Goal: Transaction & Acquisition: Purchase product/service

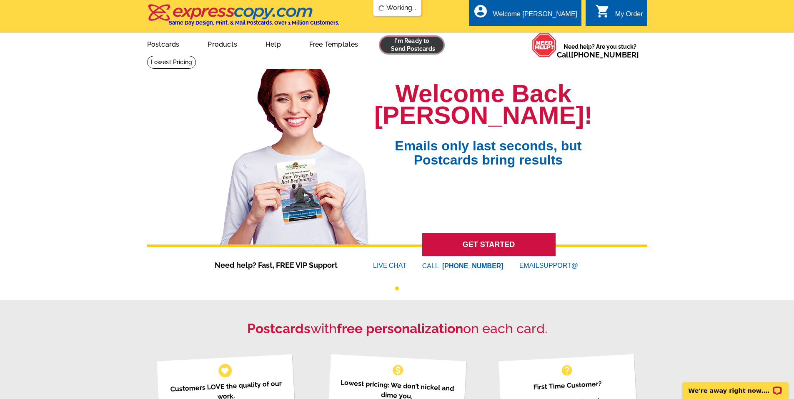
click at [409, 48] on link at bounding box center [412, 45] width 64 height 17
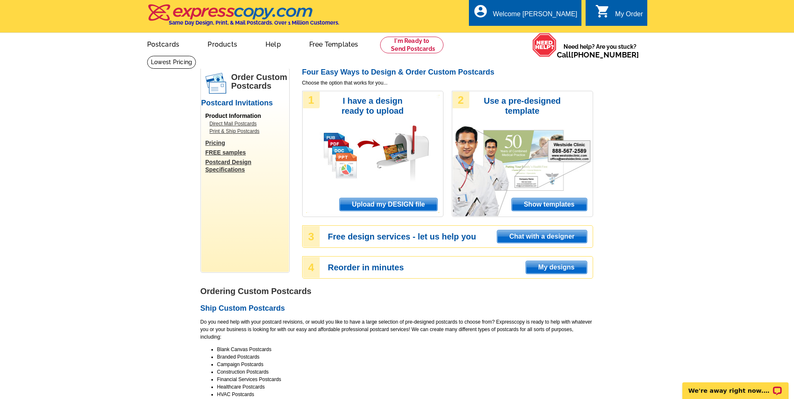
click at [399, 202] on span "Upload my DESIGN file" at bounding box center [388, 204] width 97 height 12
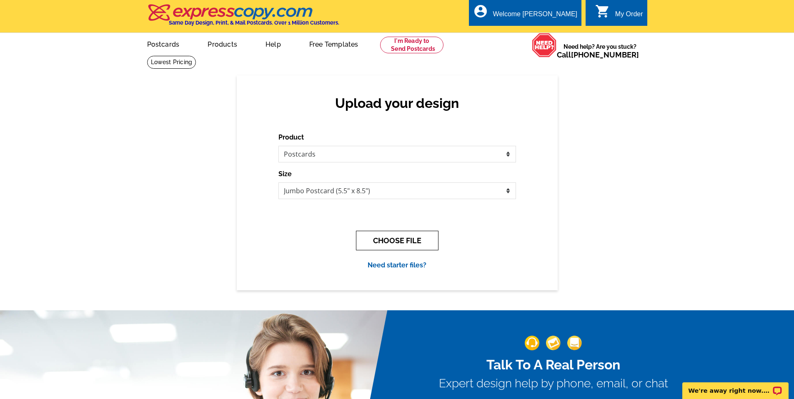
click at [393, 241] on button "CHOOSE FILE" at bounding box center [397, 241] width 82 height 20
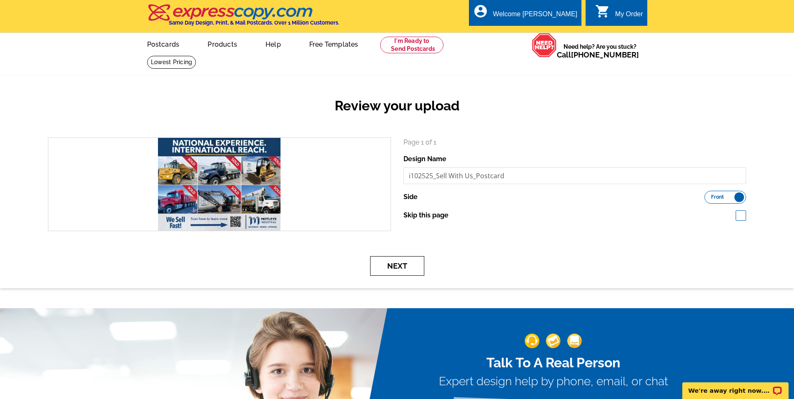
click at [397, 270] on button "Next" at bounding box center [397, 266] width 54 height 20
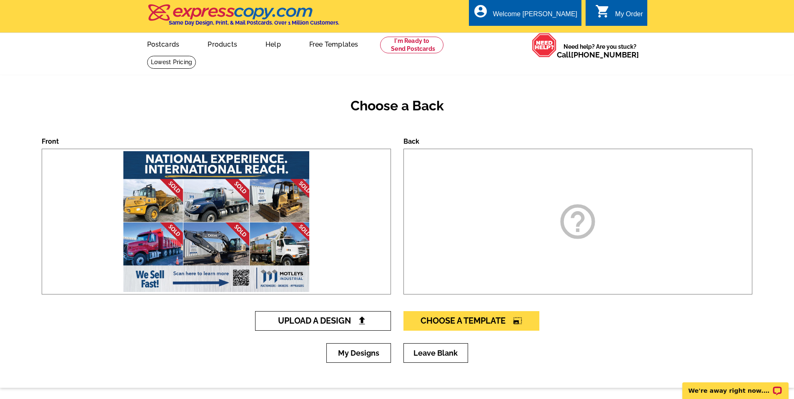
click at [330, 323] on span "Upload A Design" at bounding box center [323, 321] width 90 height 10
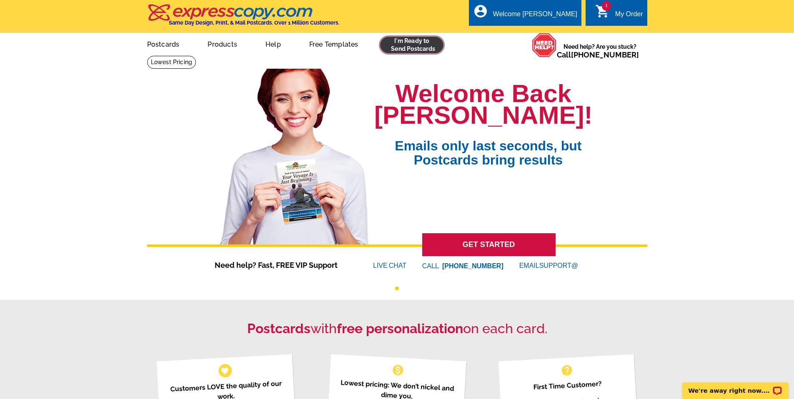
click at [431, 47] on link at bounding box center [412, 45] width 64 height 17
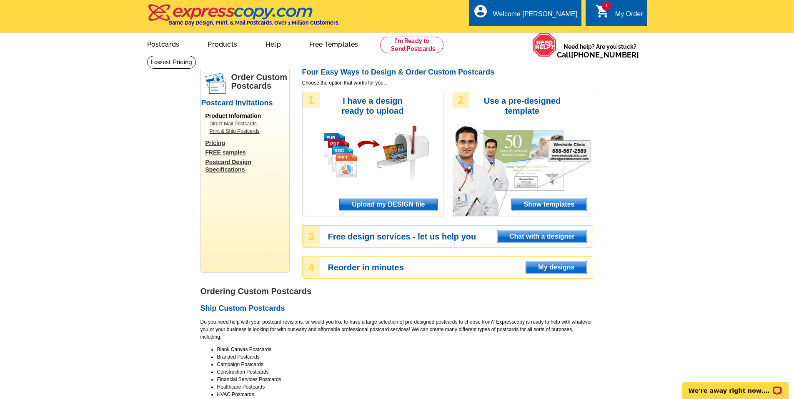
click at [397, 204] on span "Upload my DESIGN file" at bounding box center [388, 204] width 97 height 12
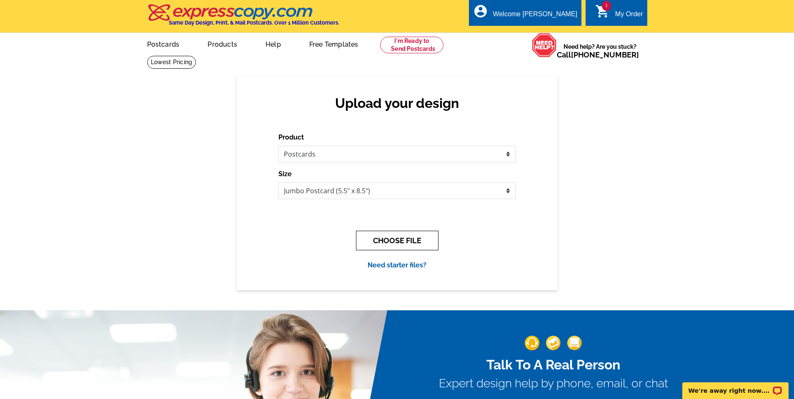
click at [387, 244] on button "CHOOSE FILE" at bounding box center [397, 241] width 82 height 20
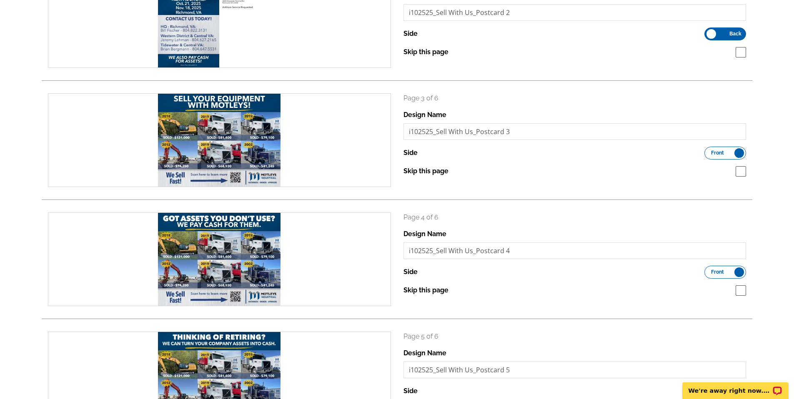
scroll to position [283, 0]
click at [740, 170] on span at bounding box center [740, 171] width 10 height 10
checkbox input "true"
click at [737, 286] on span at bounding box center [740, 290] width 10 height 10
checkbox input "true"
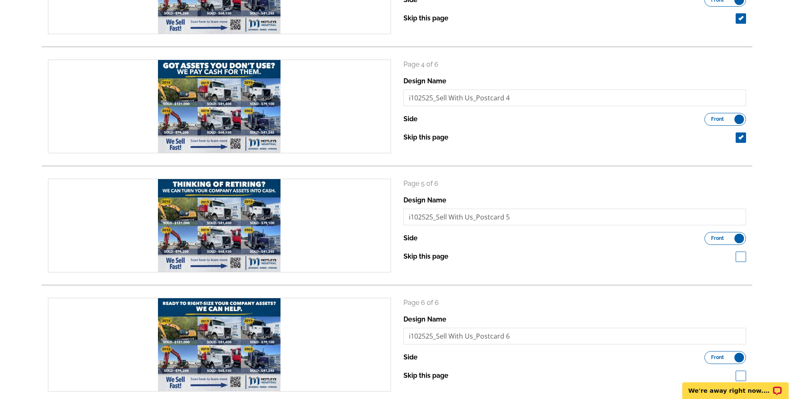
scroll to position [470, 0]
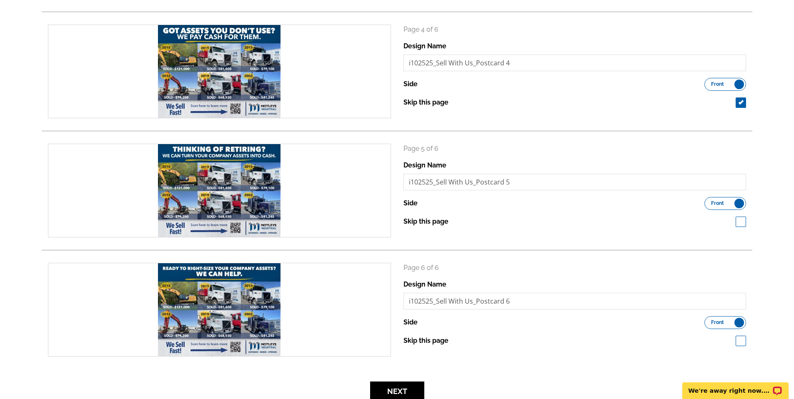
click at [737, 224] on span at bounding box center [740, 222] width 10 height 10
checkbox input "true"
click at [740, 337] on span at bounding box center [740, 341] width 10 height 10
checkbox input "true"
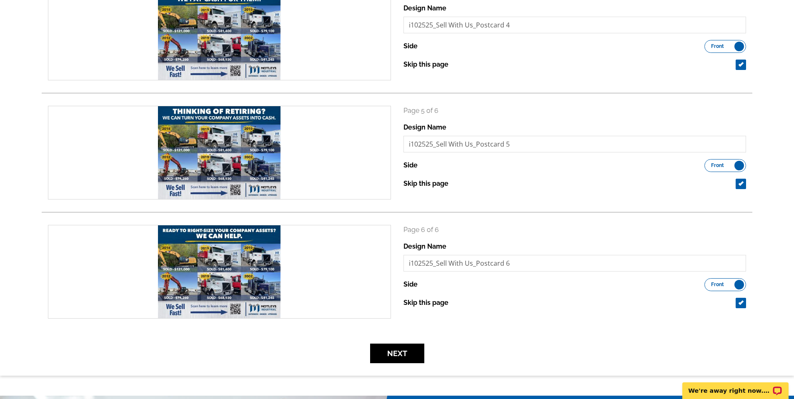
scroll to position [507, 0]
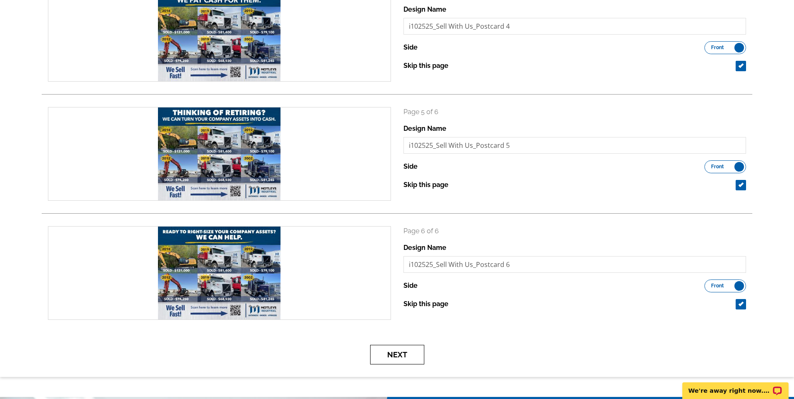
click at [395, 352] on button "Next" at bounding box center [397, 355] width 54 height 20
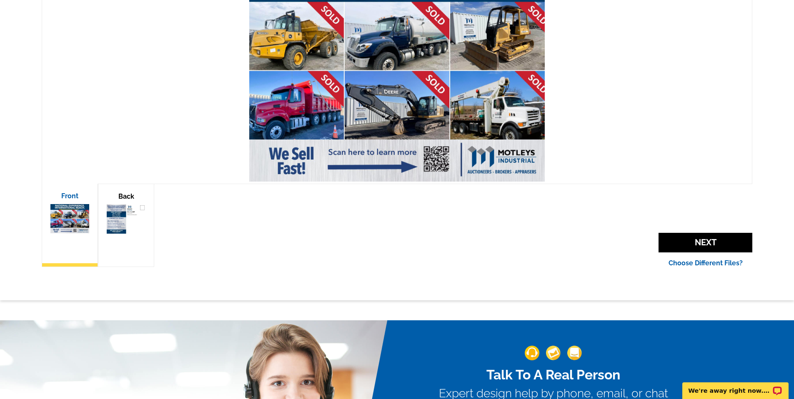
scroll to position [177, 0]
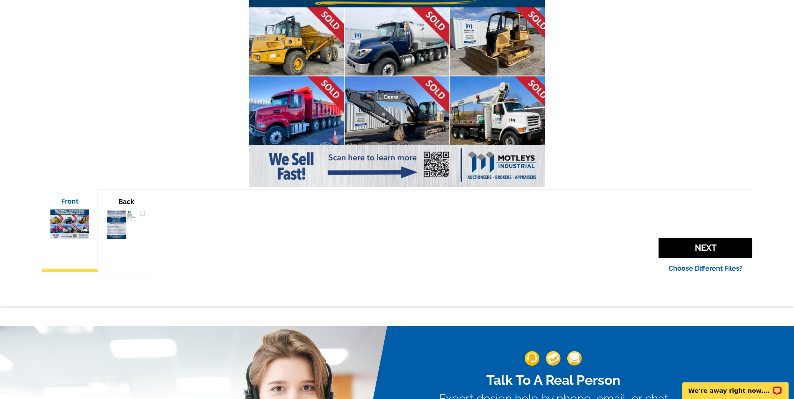
click at [126, 235] on img at bounding box center [126, 224] width 39 height 29
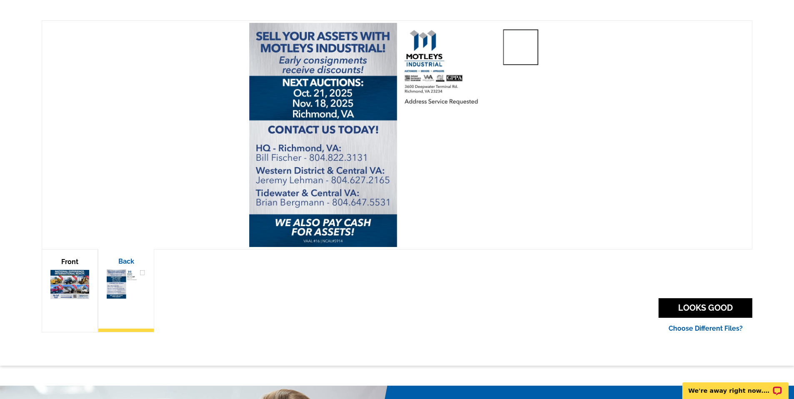
scroll to position [117, 0]
click at [77, 283] on img at bounding box center [69, 284] width 39 height 29
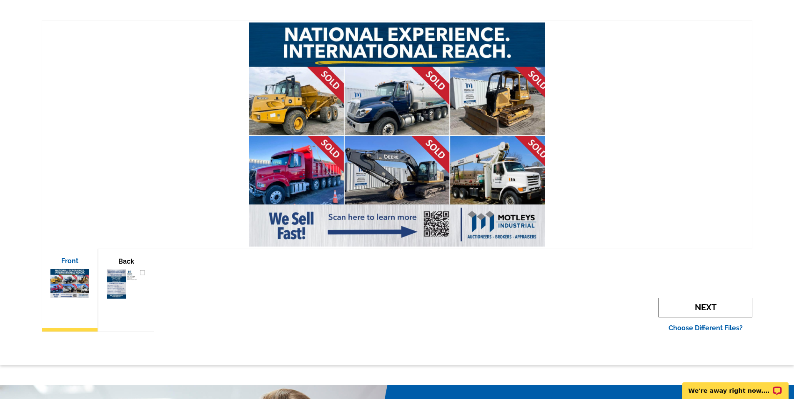
click at [701, 310] on span "Next" at bounding box center [705, 308] width 94 height 20
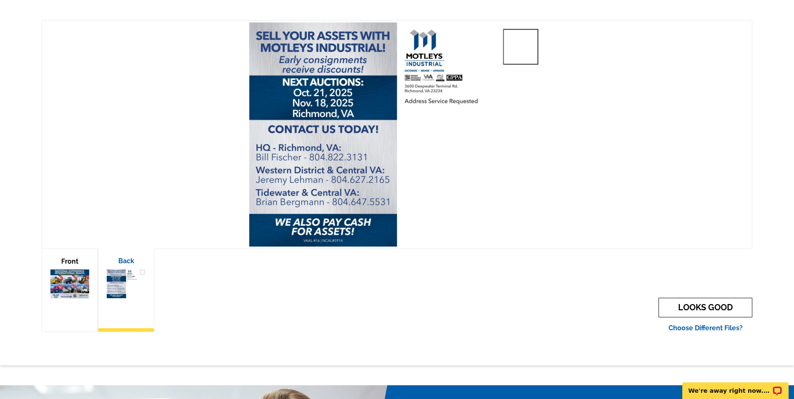
click at [703, 310] on link "LOOKS GOOD" at bounding box center [705, 308] width 94 height 20
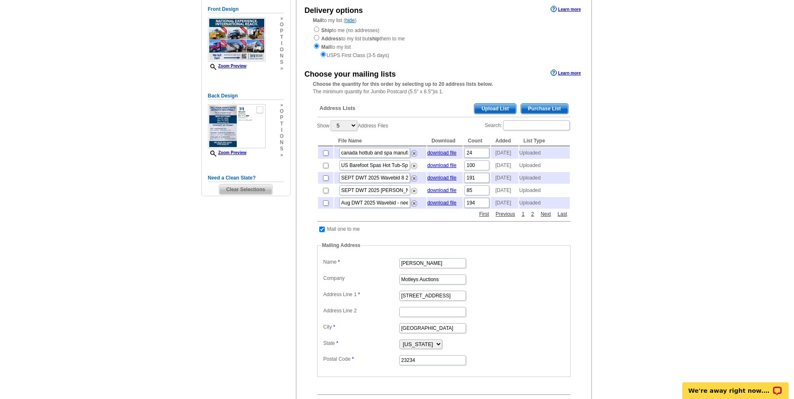
scroll to position [98, 0]
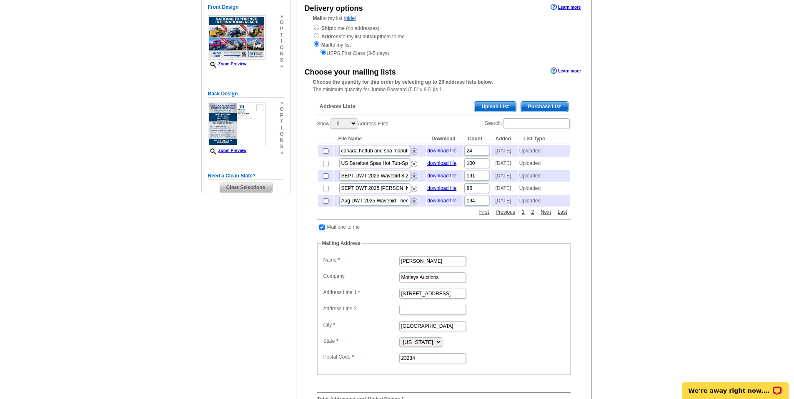
click at [491, 104] on span "Upload List" at bounding box center [494, 107] width 41 height 10
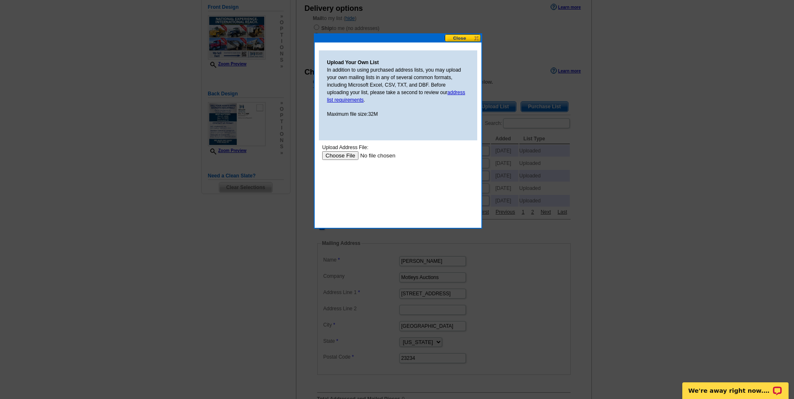
scroll to position [0, 0]
click at [335, 155] on input "file" at bounding box center [374, 155] width 105 height 9
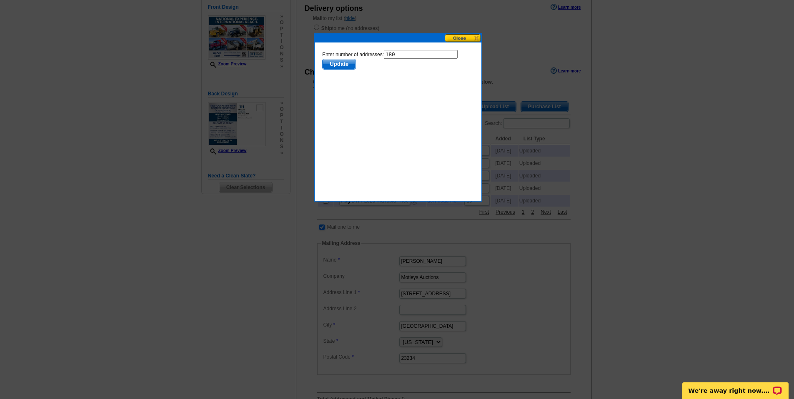
click at [340, 63] on span "Update" at bounding box center [338, 64] width 33 height 10
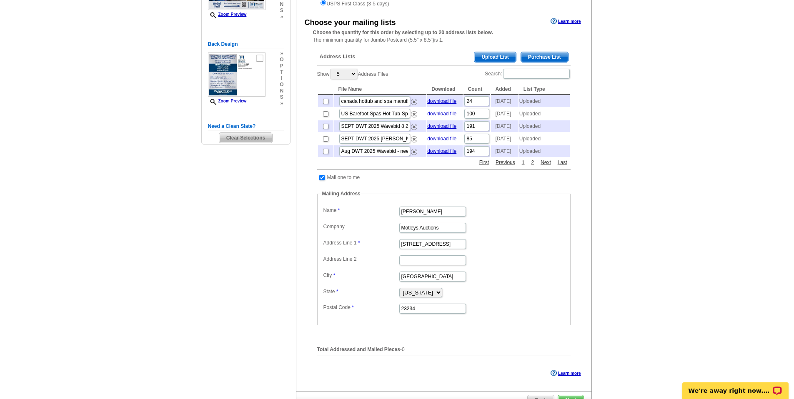
scroll to position [143, 0]
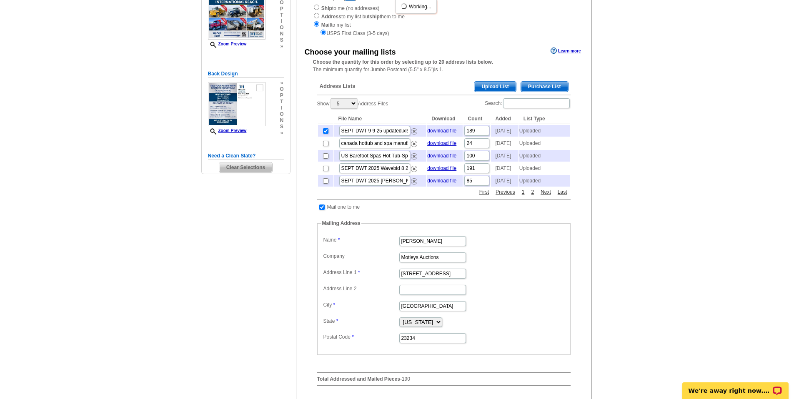
click at [495, 86] on span "Upload List" at bounding box center [494, 87] width 41 height 10
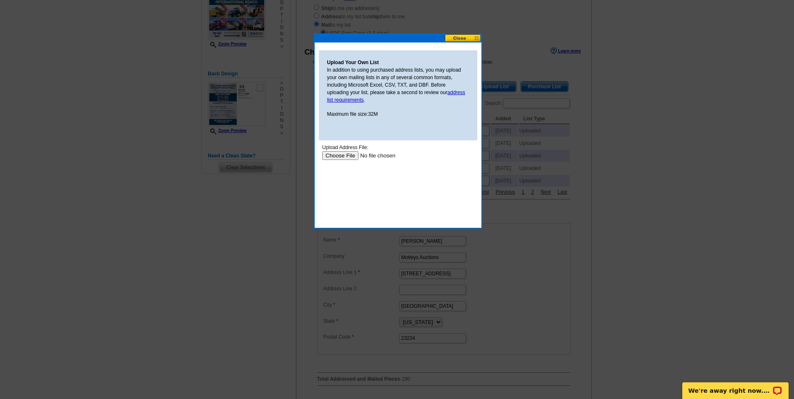
click at [347, 159] on input "file" at bounding box center [374, 155] width 105 height 9
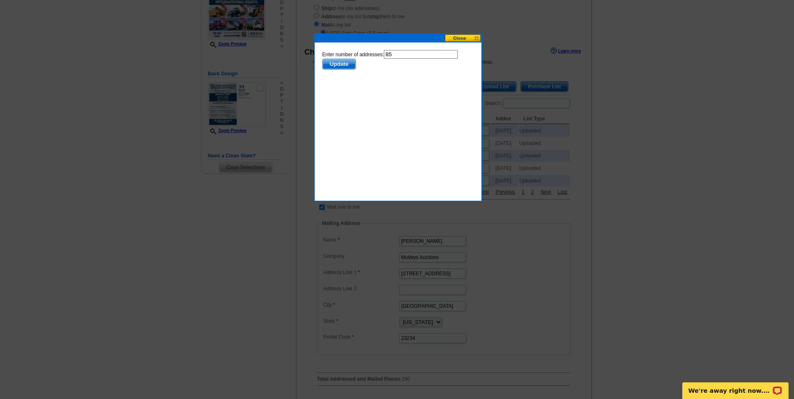
click at [337, 68] on span "Update" at bounding box center [338, 64] width 33 height 10
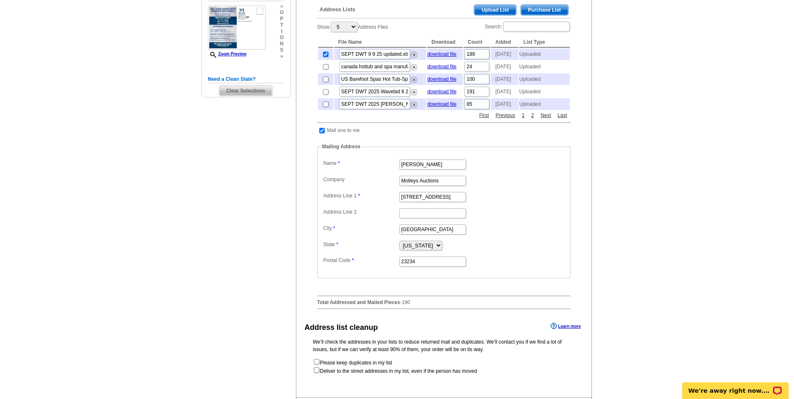
scroll to position [319, 0]
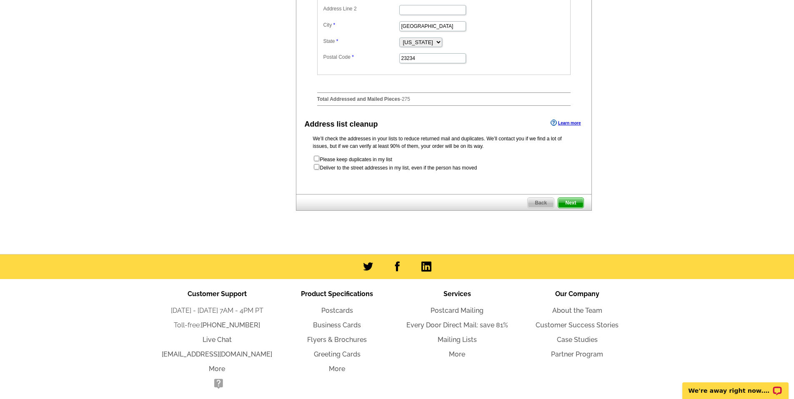
click at [574, 208] on span "Next" at bounding box center [570, 203] width 25 height 10
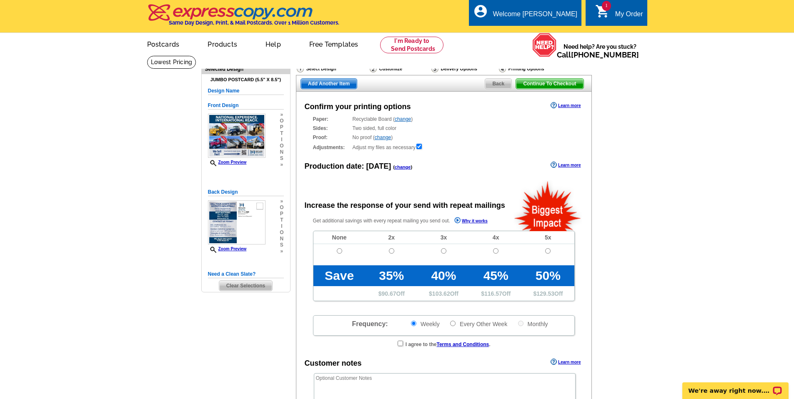
radio input "false"
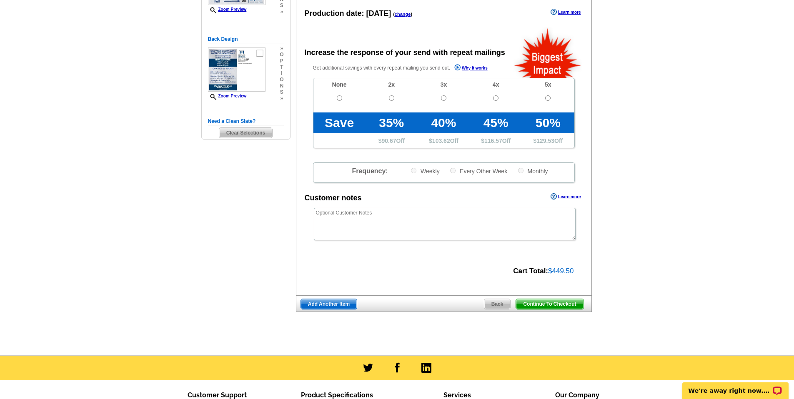
scroll to position [140, 0]
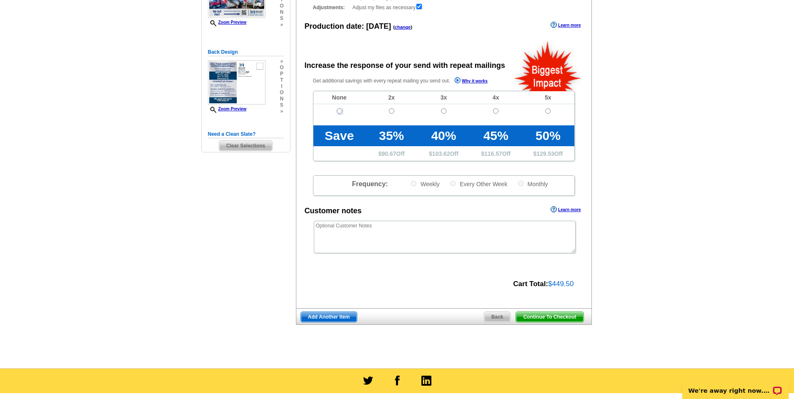
click at [337, 111] on input "radio" at bounding box center [339, 110] width 5 height 5
radio input "true"
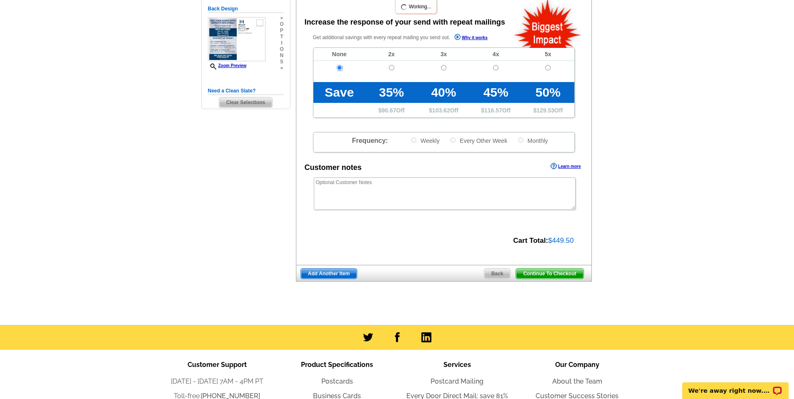
scroll to position [191, 0]
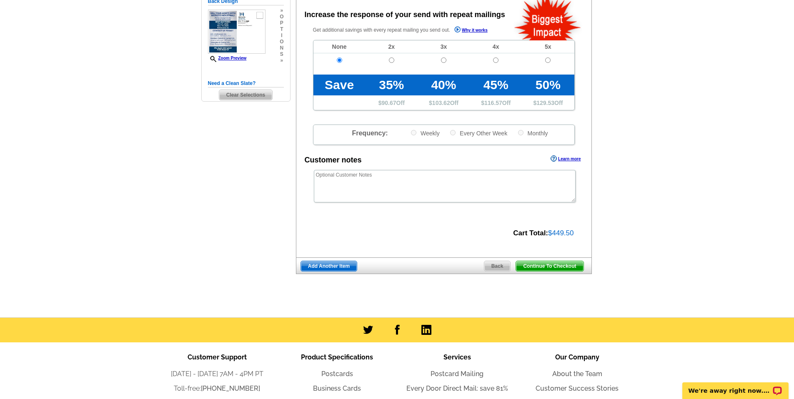
click at [559, 265] on span "Continue To Checkout" at bounding box center [549, 266] width 67 height 10
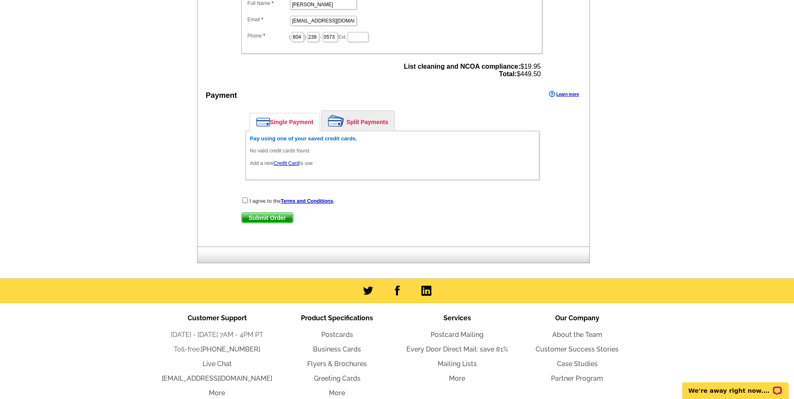
scroll to position [354, 0]
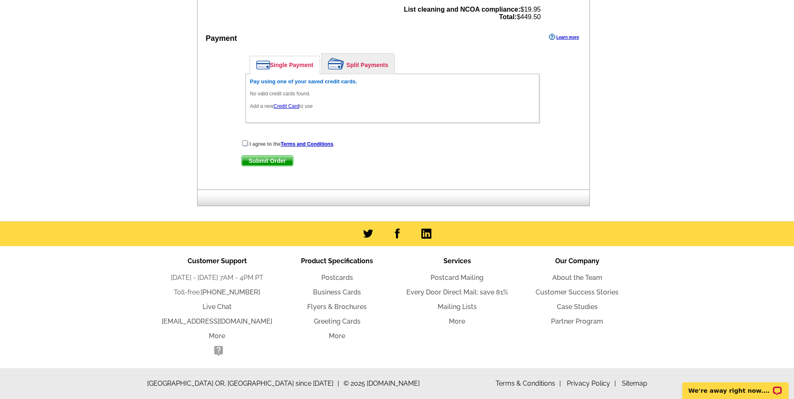
click at [245, 144] on input "checkbox" at bounding box center [244, 142] width 5 height 5
checkbox input "true"
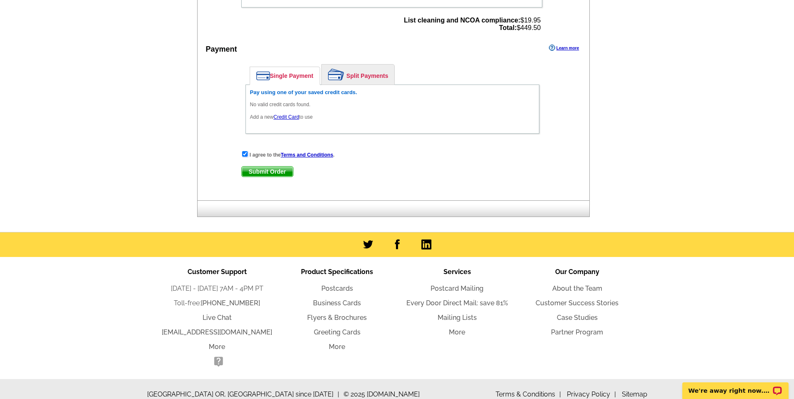
scroll to position [338, 0]
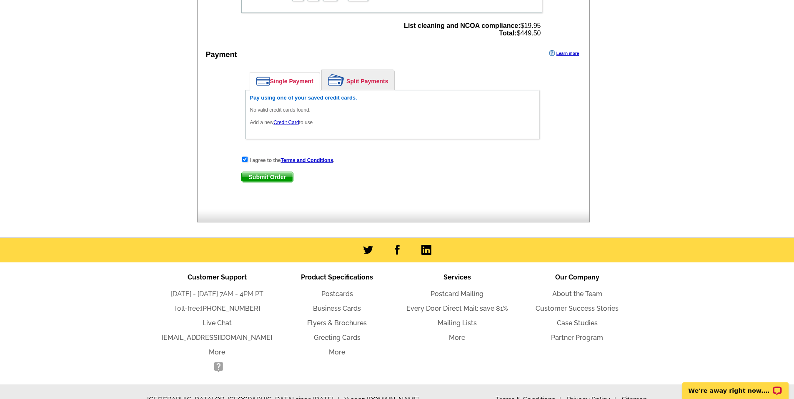
click at [281, 122] on link "Credit Card" at bounding box center [285, 123] width 25 height 6
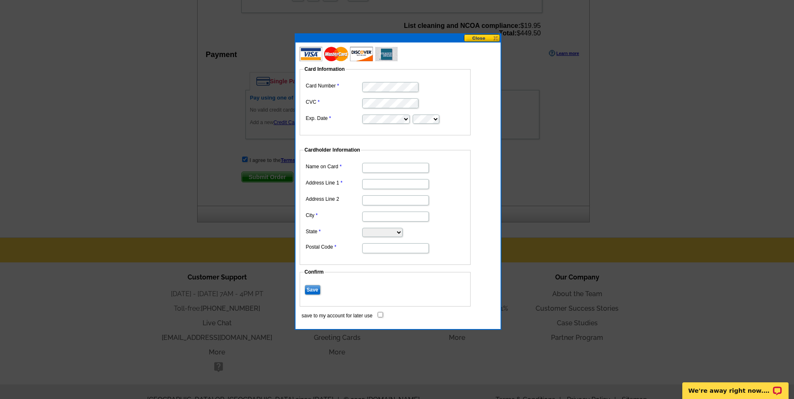
type input "Motleys Auctions"
click at [388, 186] on input "Address Line 1" at bounding box center [395, 184] width 67 height 10
type input "3600 Deepwater Terminal Road"
type input "Richmond"
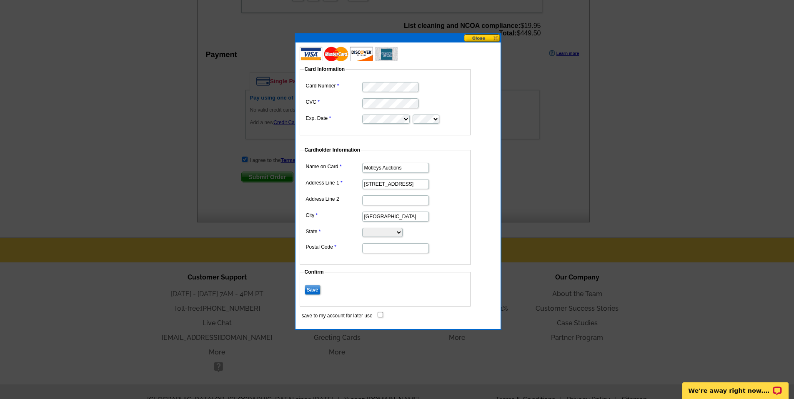
select select "VA"
type input "23234"
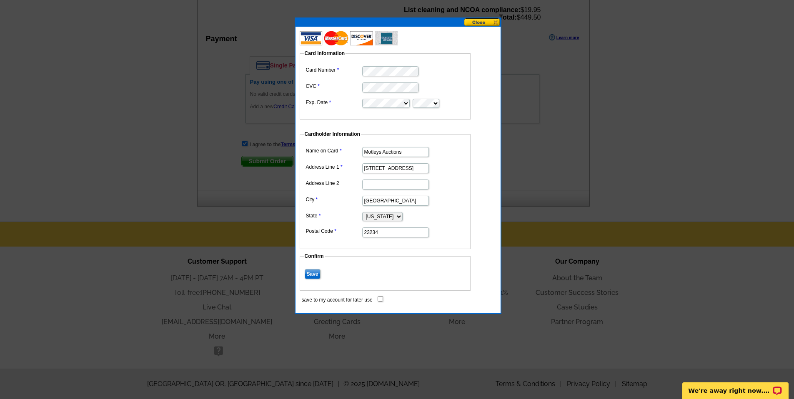
scroll to position [354, 0]
click at [310, 274] on input "Save" at bounding box center [313, 274] width 16 height 10
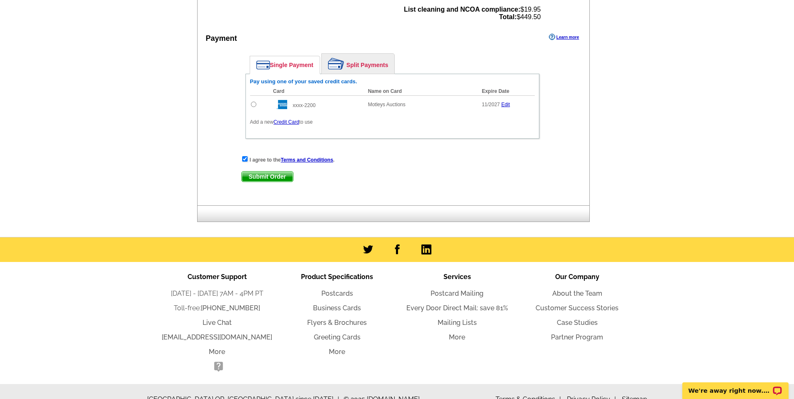
click at [252, 104] on input "radio" at bounding box center [253, 104] width 5 height 5
radio input "true"
click at [272, 176] on span "Submit Order" at bounding box center [267, 177] width 51 height 10
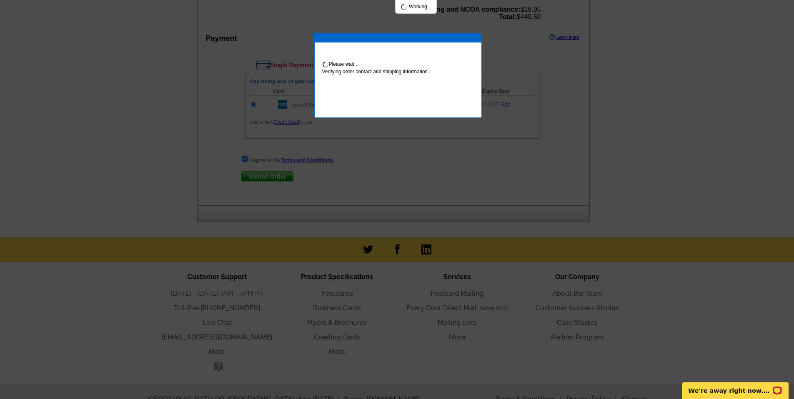
scroll to position [396, 0]
